Goal: Task Accomplishment & Management: Manage account settings

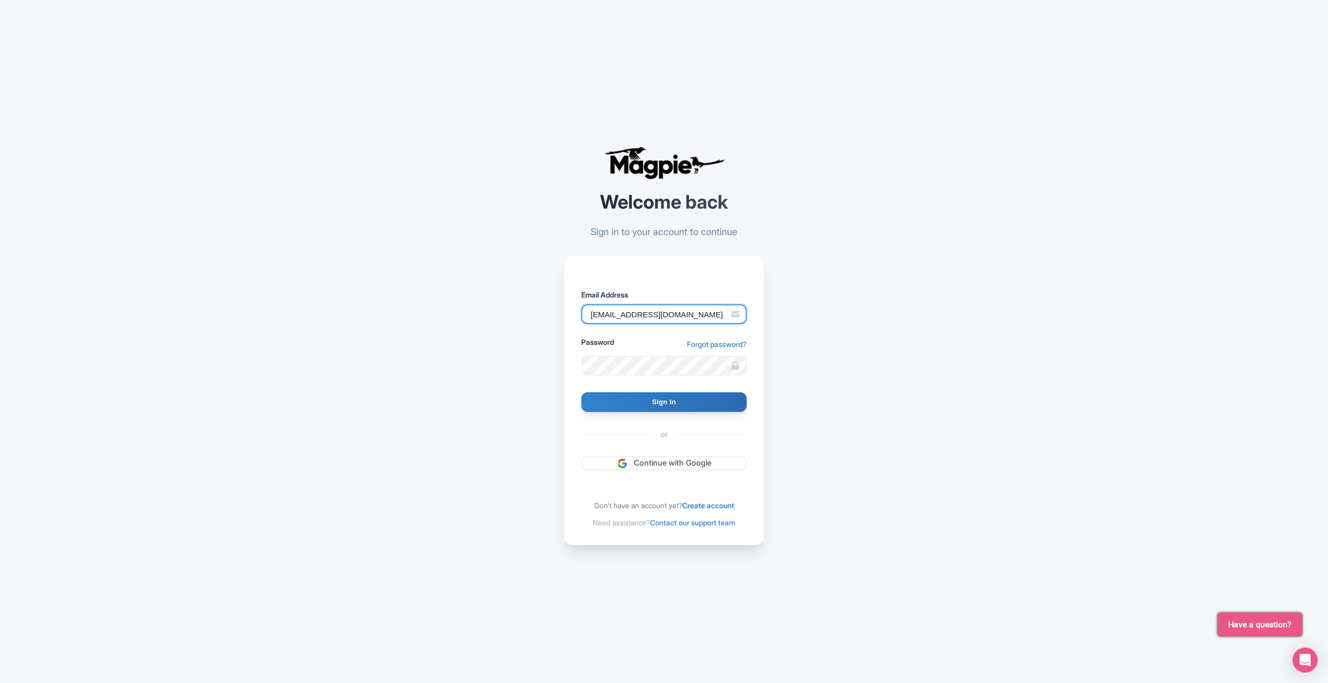
click at [664, 310] on input "[EMAIL_ADDRESS][DOMAIN_NAME]" at bounding box center [664, 315] width 166 height 20
type input "[PERSON_NAME][EMAIL_ADDRESS][DOMAIN_NAME]"
click at [581, 392] on input "Sign In" at bounding box center [664, 402] width 166 height 20
type input "Signing in..."
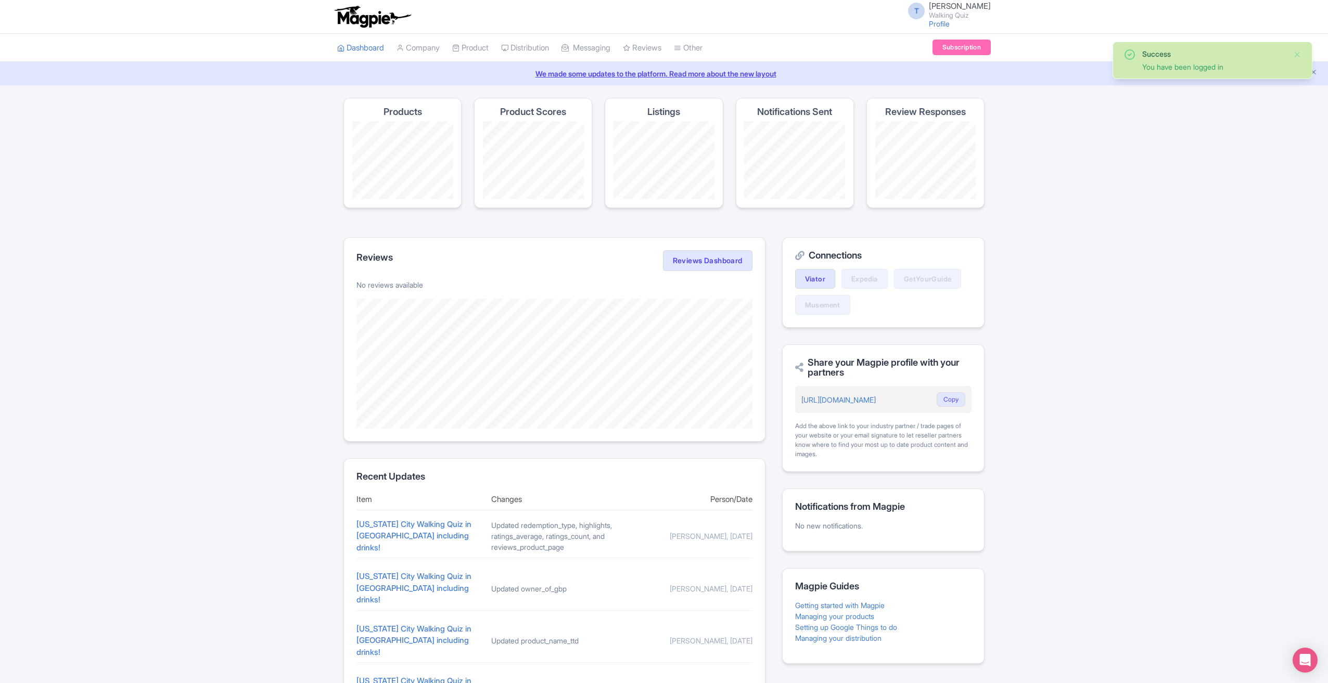
click at [435, 539] on div "[US_STATE] City Walking Quiz in [GEOGRAPHIC_DATA] including drinks!" at bounding box center [420, 536] width 126 height 35
click at [442, 546] on link "[US_STATE] City Walking Quiz in [GEOGRAPHIC_DATA] including drinks!" at bounding box center [414, 536] width 115 height 33
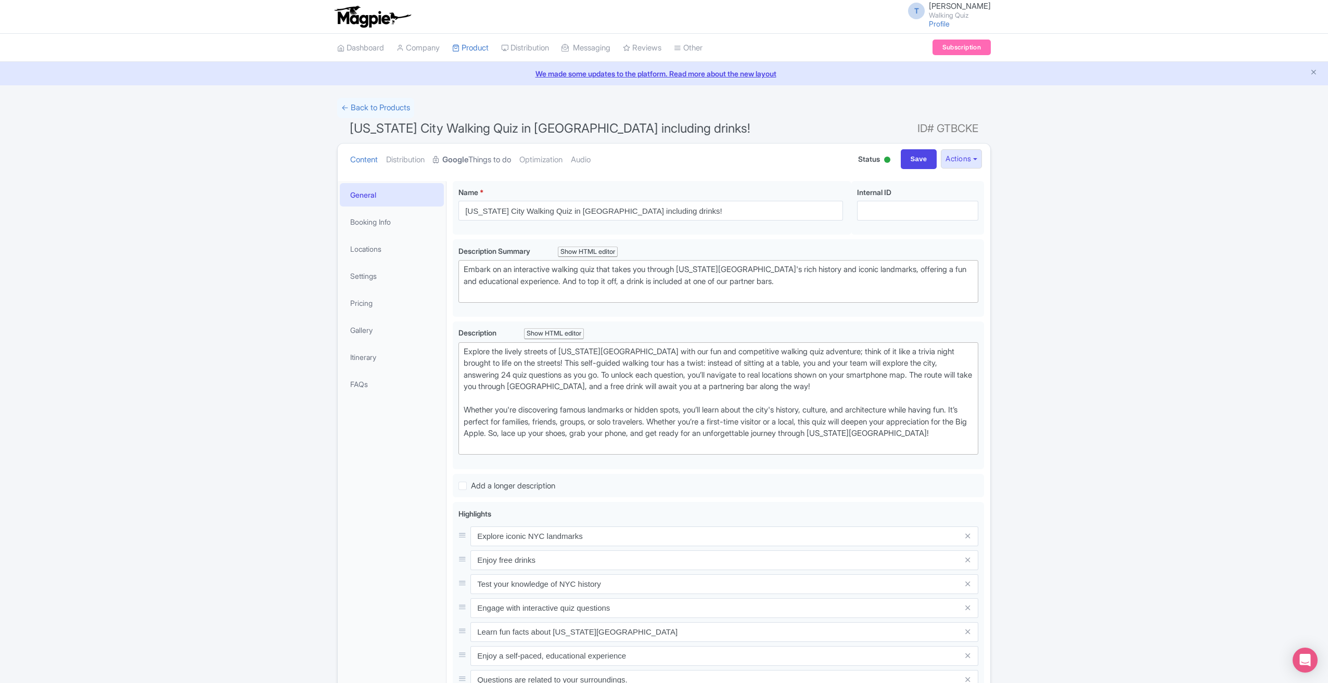
click at [468, 154] on strong "Google" at bounding box center [455, 160] width 26 height 12
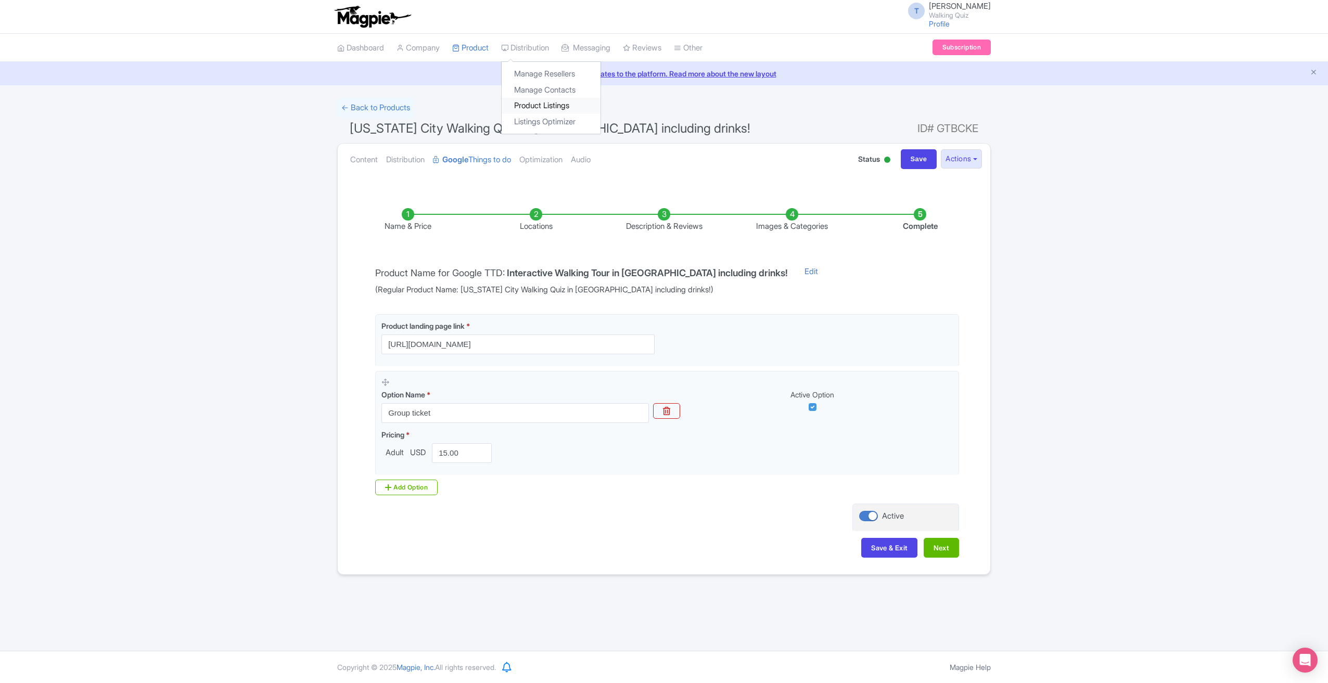
click at [536, 104] on link "Product Listings" at bounding box center [551, 106] width 99 height 16
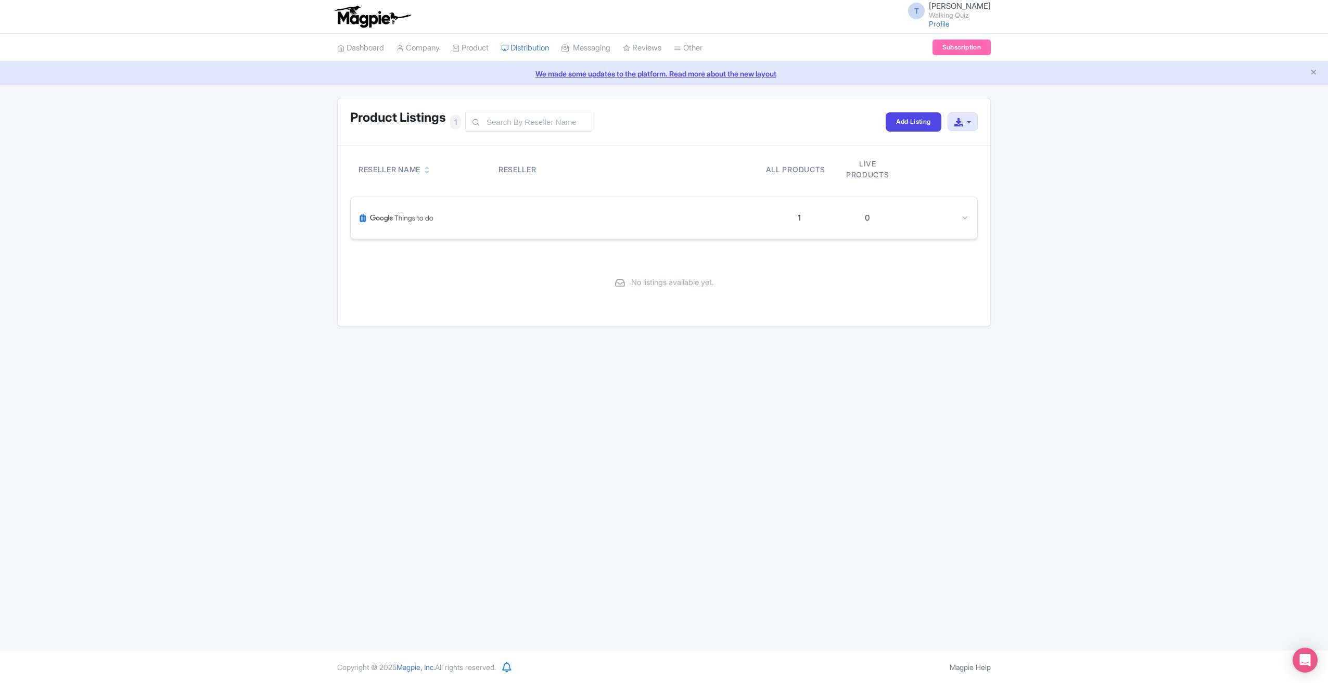
click at [425, 221] on img at bounding box center [396, 218] width 75 height 25
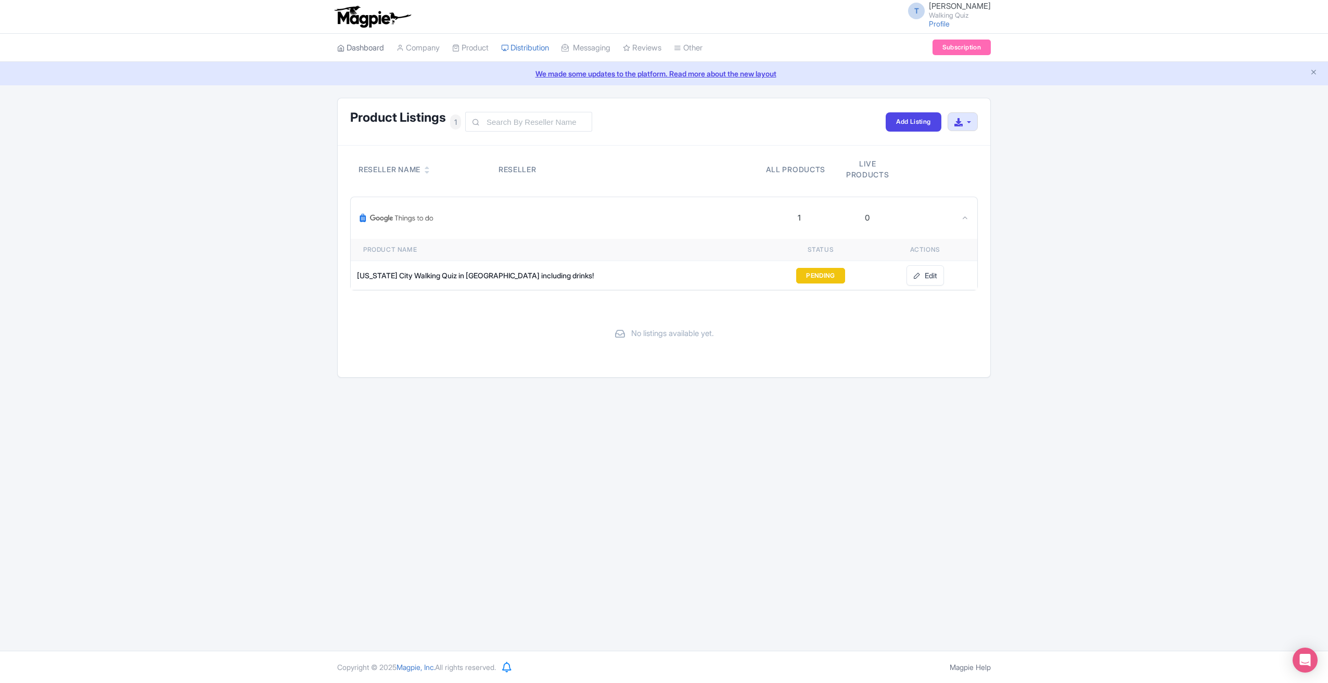
click at [374, 50] on link "Dashboard" at bounding box center [360, 48] width 47 height 29
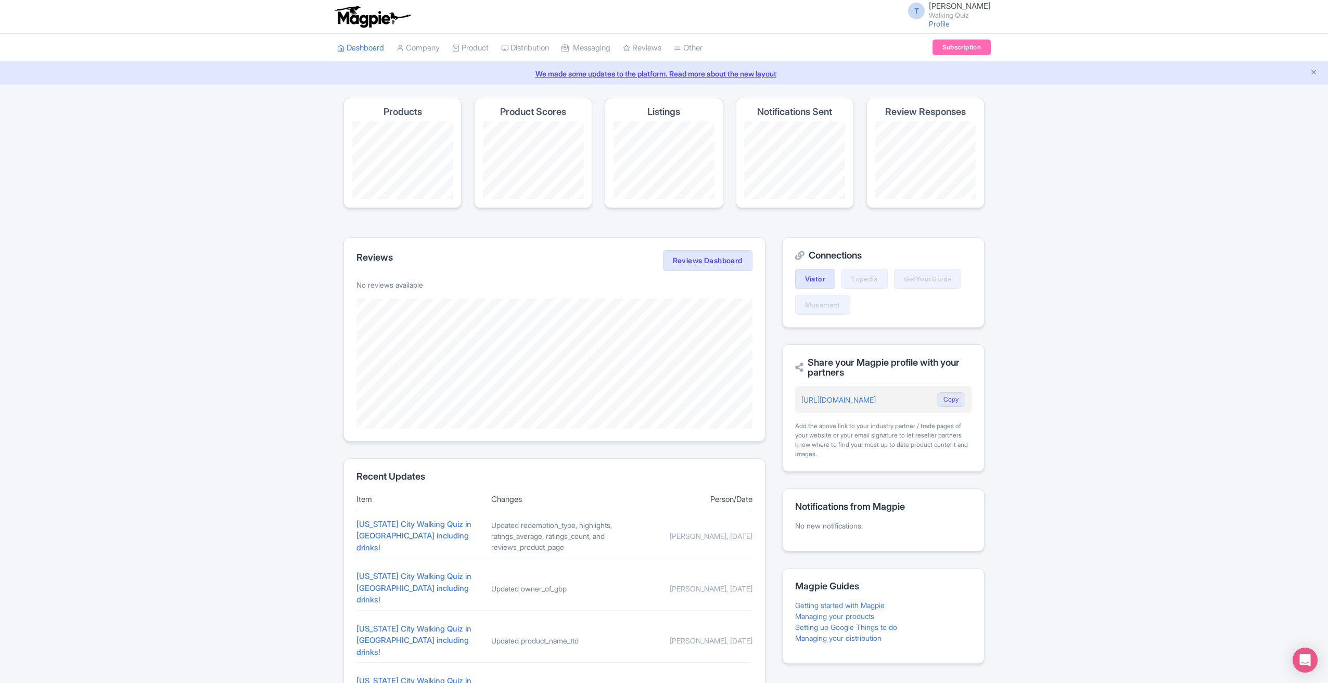
click at [377, 9] on img at bounding box center [372, 16] width 81 height 23
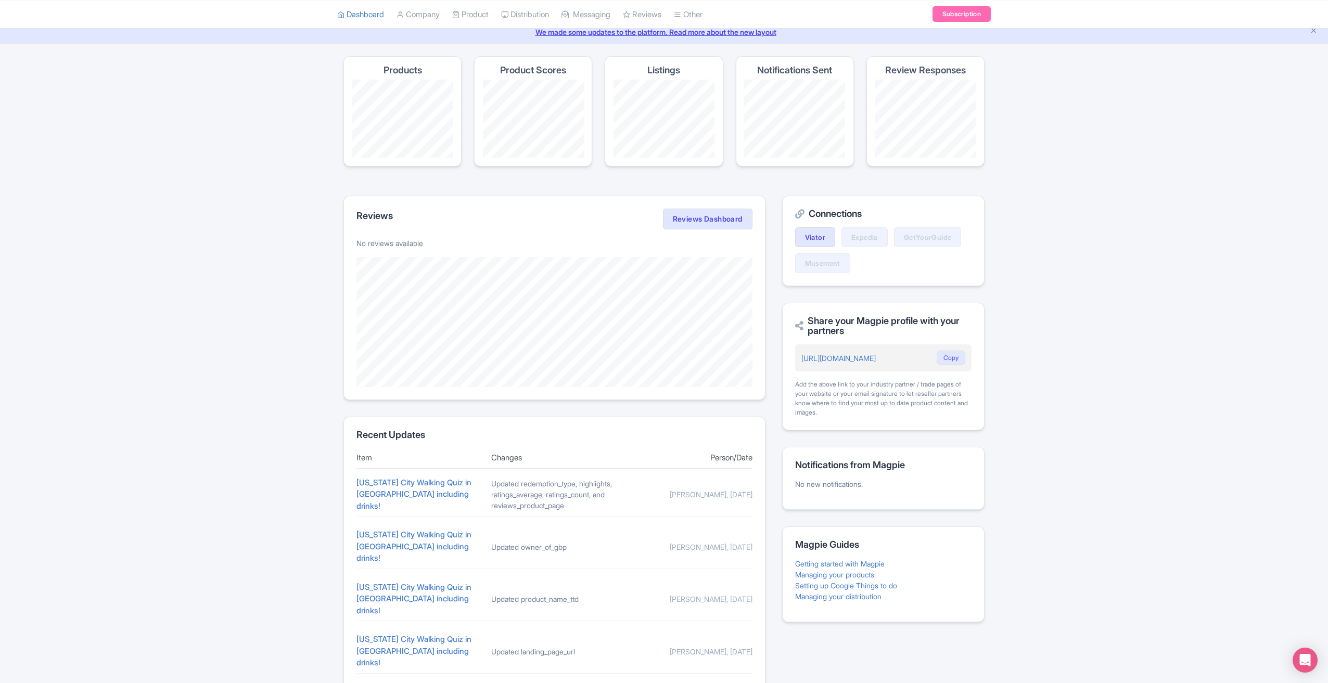
scroll to position [69, 0]
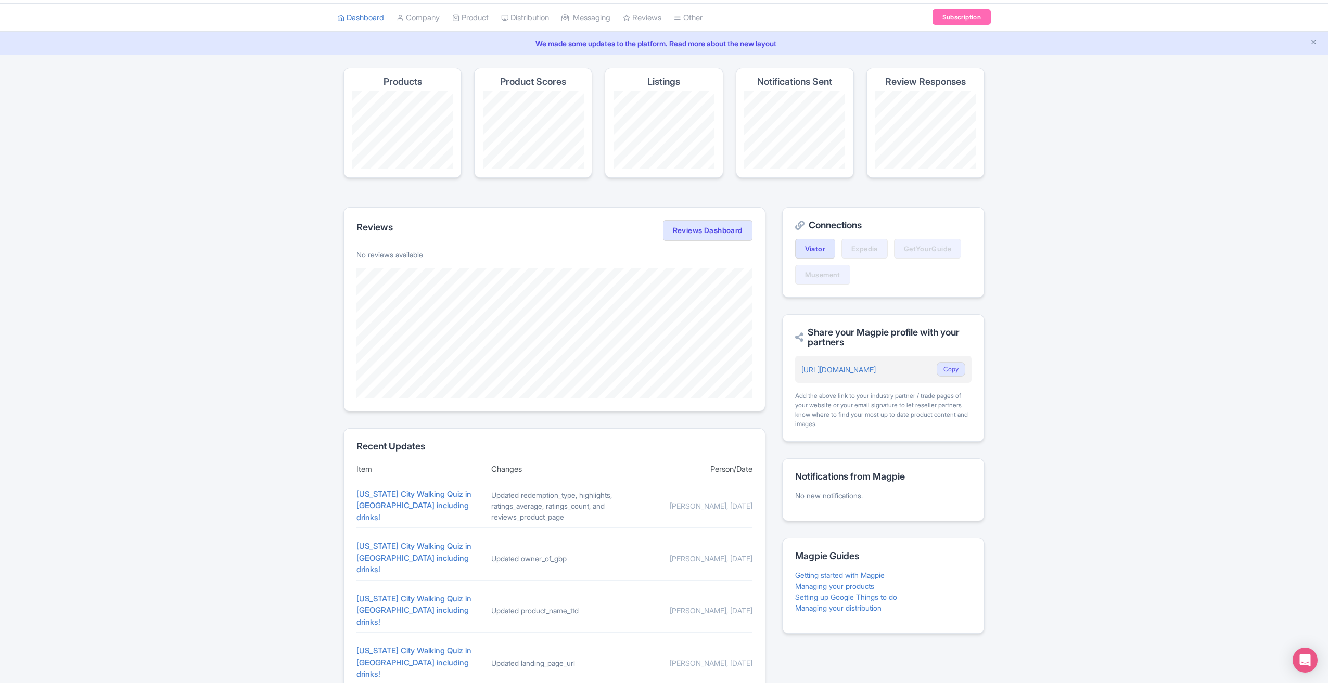
scroll to position [0, 0]
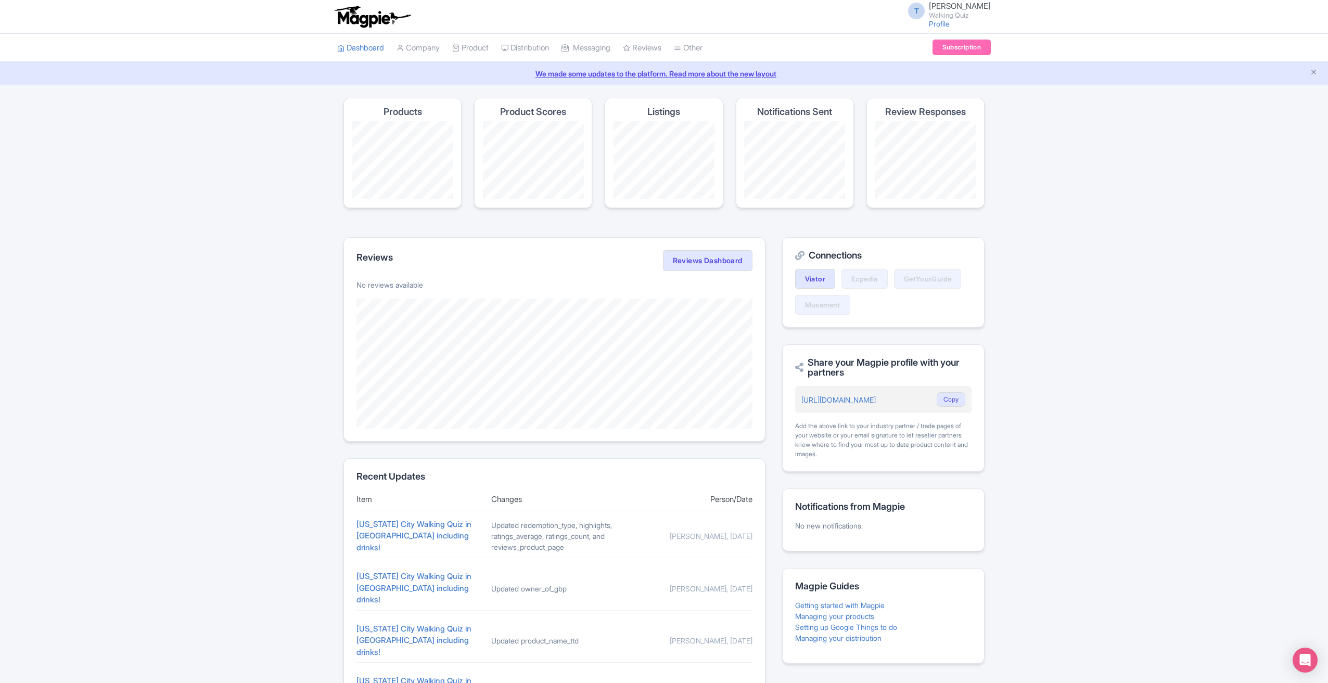
click at [1122, 496] on div "Magpie recommends Translate your content Using Magpie's AI translation tool, yo…" at bounding box center [664, 417] width 1328 height 639
